Goal: Information Seeking & Learning: Understand process/instructions

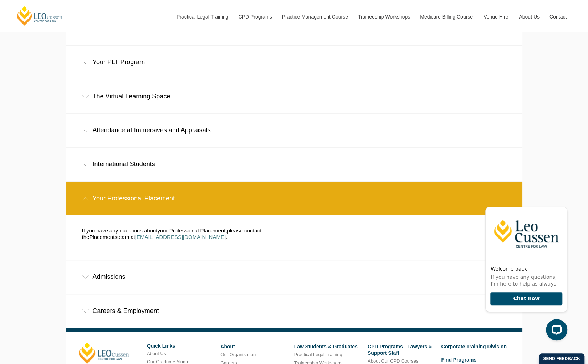
scroll to position [417, 0]
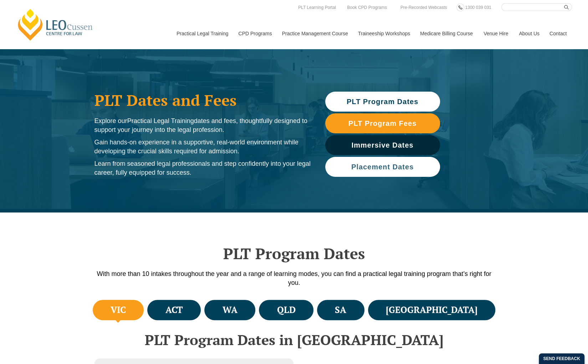
click at [385, 162] on link "Placement Dates" at bounding box center [382, 167] width 115 height 20
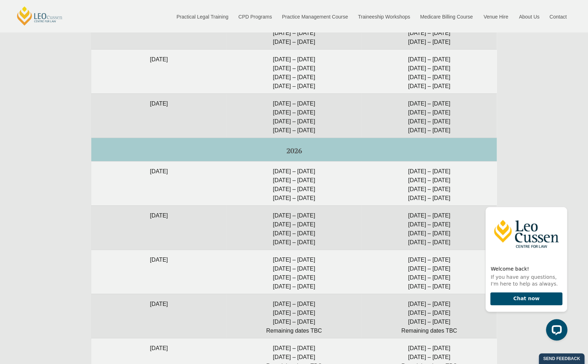
scroll to position [1922, 0]
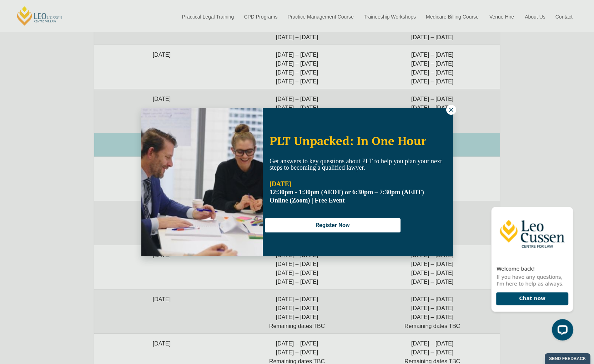
click at [448, 107] on icon at bounding box center [451, 110] width 6 height 6
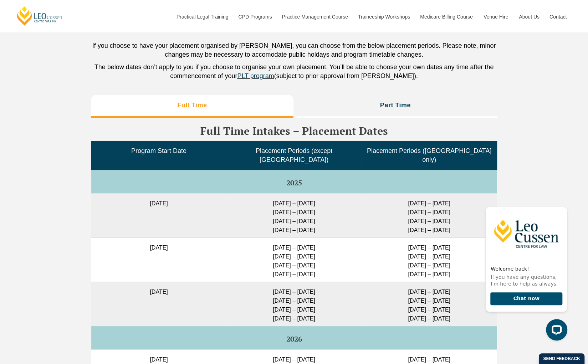
scroll to position [1729, 0]
